Goal: Task Accomplishment & Management: Manage account settings

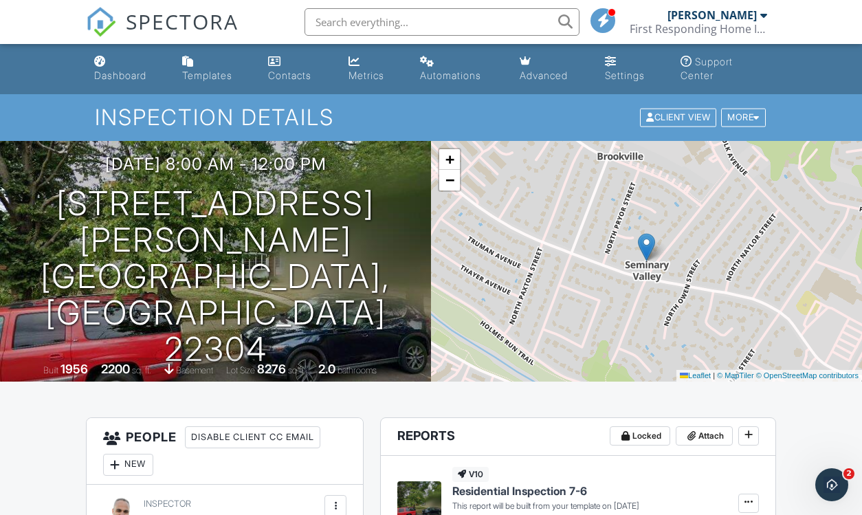
click at [762, 17] on div at bounding box center [763, 15] width 7 height 11
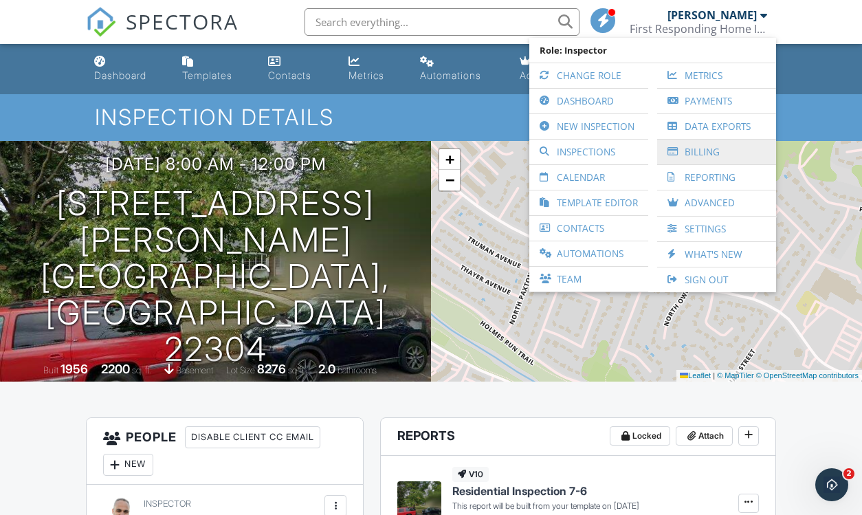
click at [700, 150] on link "Billing" at bounding box center [716, 152] width 105 height 25
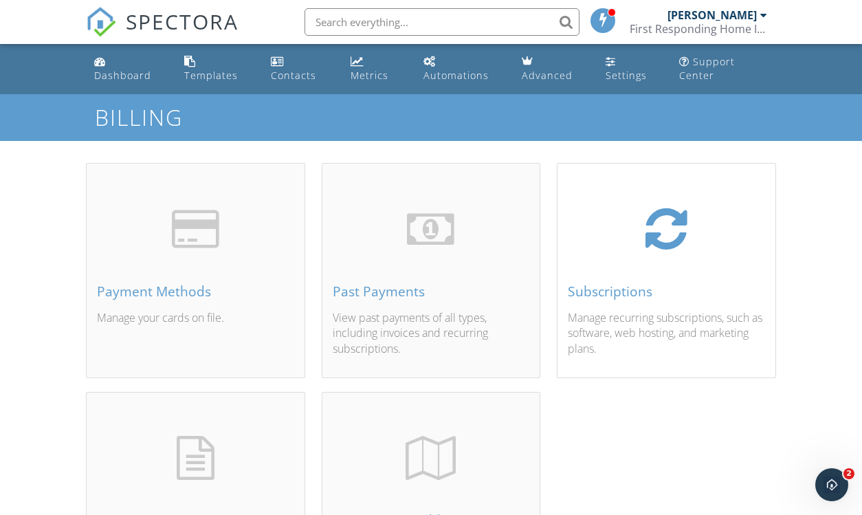
click at [609, 289] on div "Subscriptions" at bounding box center [666, 291] width 197 height 15
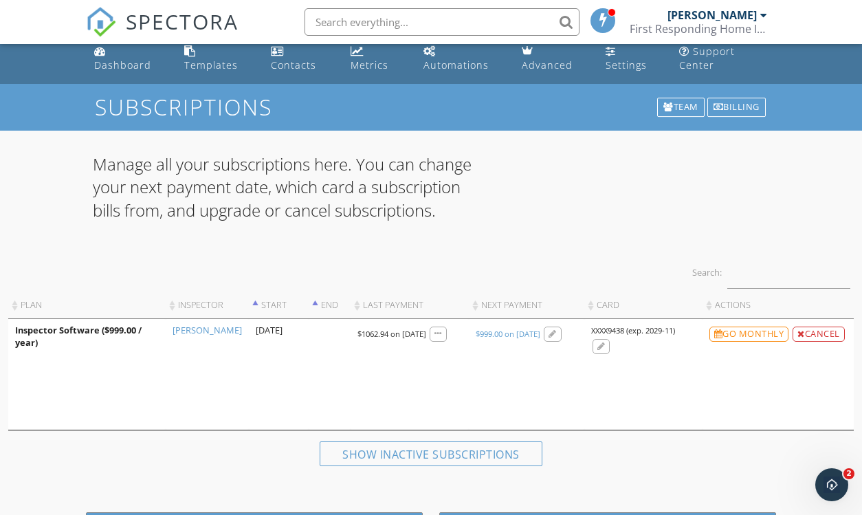
scroll to position [12, 0]
